Goal: Check status

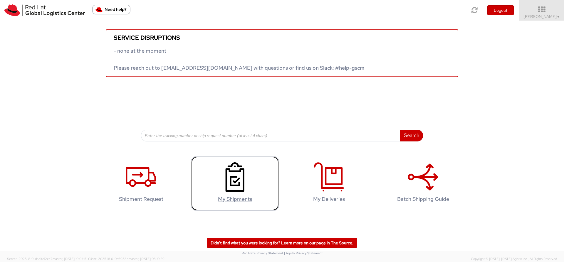
click at [239, 176] on icon at bounding box center [235, 176] width 30 height 29
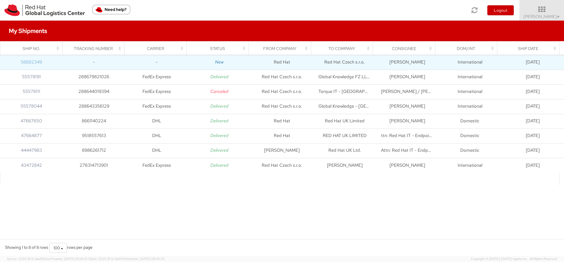
click at [32, 61] on link "56682349" at bounding box center [31, 62] width 21 height 6
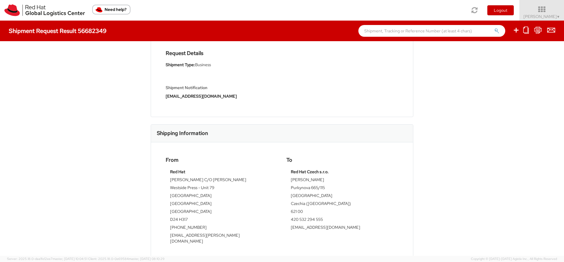
scroll to position [106, 0]
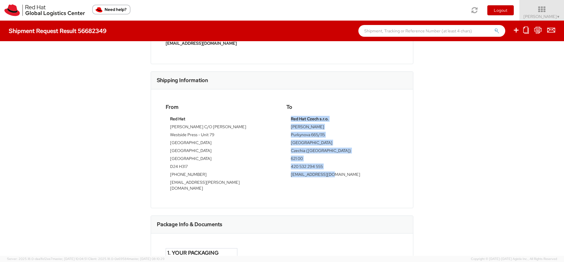
drag, startPoint x: 289, startPoint y: 117, endPoint x: 330, endPoint y: 174, distance: 70.1
click at [330, 174] on tbody "Red Hat Czech s.r.o. Filip Lizuch Purkynova 665/115 BRNO Czechia (Czech Republi…" at bounding box center [342, 148] width 103 height 65
copy tbody "Red Hat Czech s.r.o. Filip Lizuch Purkynova 665/115 BRNO Czechia (Czech Republi…"
